Goal: Task Accomplishment & Management: Manage account settings

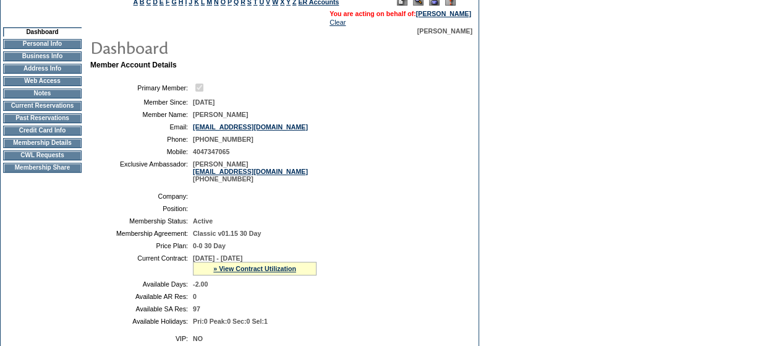
scroll to position [83, 0]
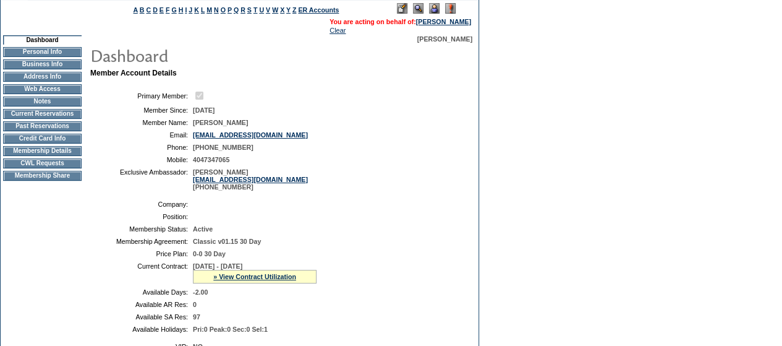
click at [41, 156] on td "Membership Details" at bounding box center [42, 151] width 79 height 10
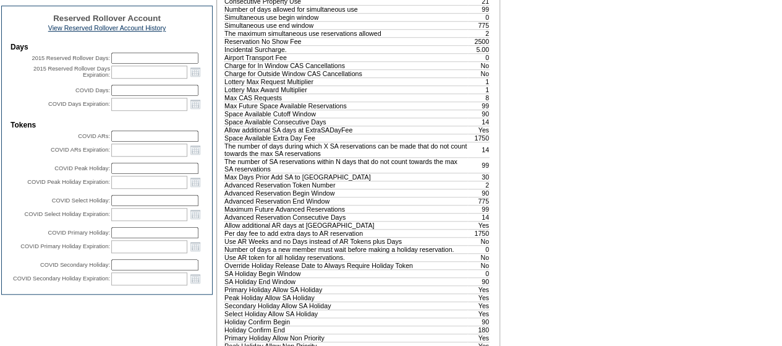
scroll to position [190, 0]
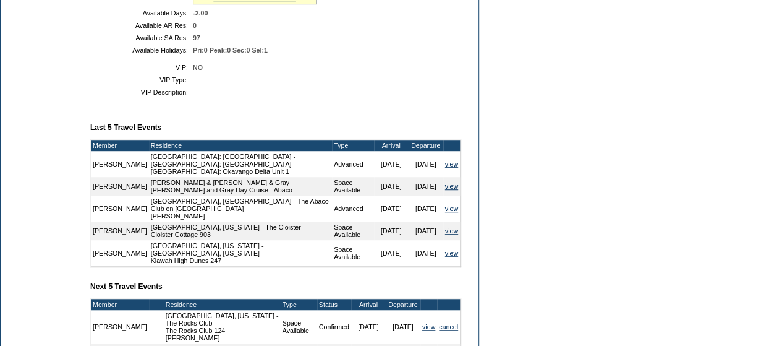
scroll to position [495, 0]
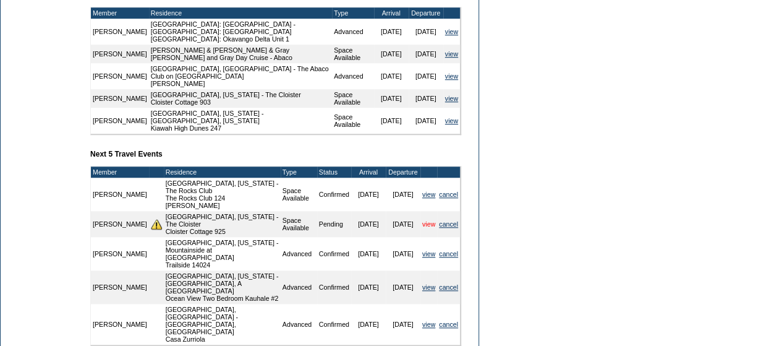
click at [429, 228] on link "view" at bounding box center [428, 223] width 13 height 7
